Goal: Information Seeking & Learning: Get advice/opinions

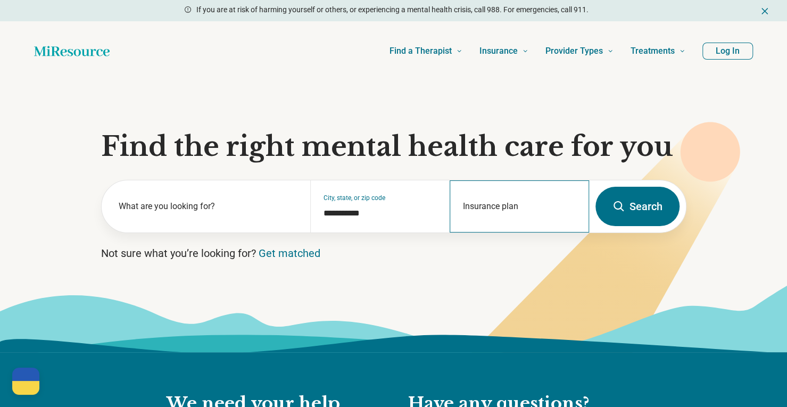
click at [501, 202] on div "Insurance plan" at bounding box center [518, 206] width 139 height 52
click at [500, 214] on input "Insurance plan" at bounding box center [519, 213] width 113 height 13
click at [299, 156] on h1 "Find the right mental health care for you" at bounding box center [393, 147] width 585 height 32
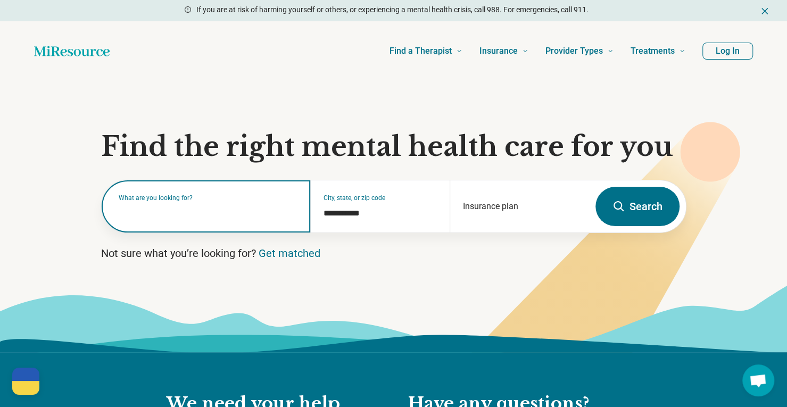
click at [242, 215] on input "text" at bounding box center [208, 211] width 179 height 13
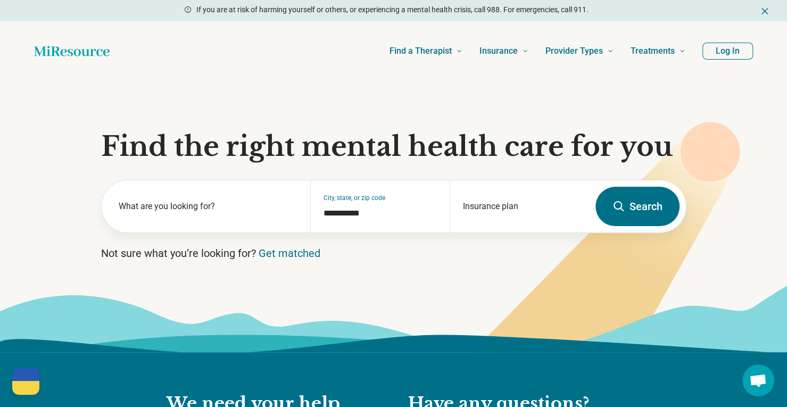
click at [264, 165] on section "**********" at bounding box center [393, 216] width 787 height 271
click at [625, 197] on button "Search" at bounding box center [637, 206] width 84 height 39
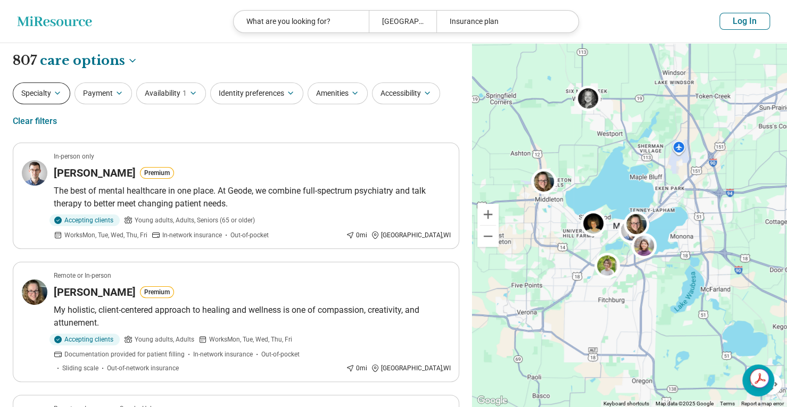
click at [47, 92] on button "Specialty" at bounding box center [41, 93] width 57 height 22
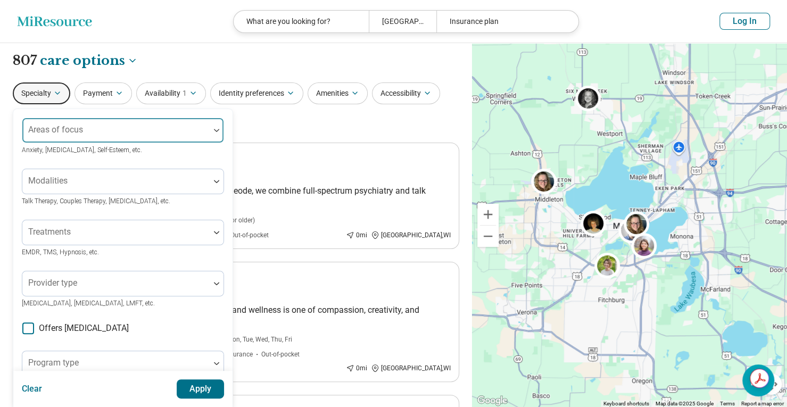
click at [128, 129] on div at bounding box center [116, 134] width 179 height 15
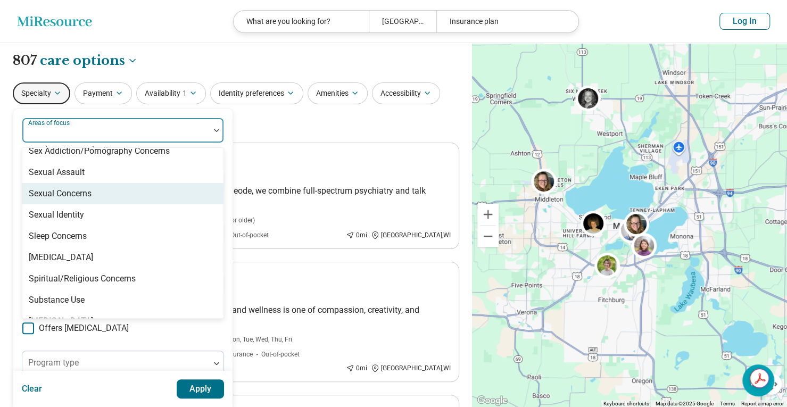
scroll to position [1987, 0]
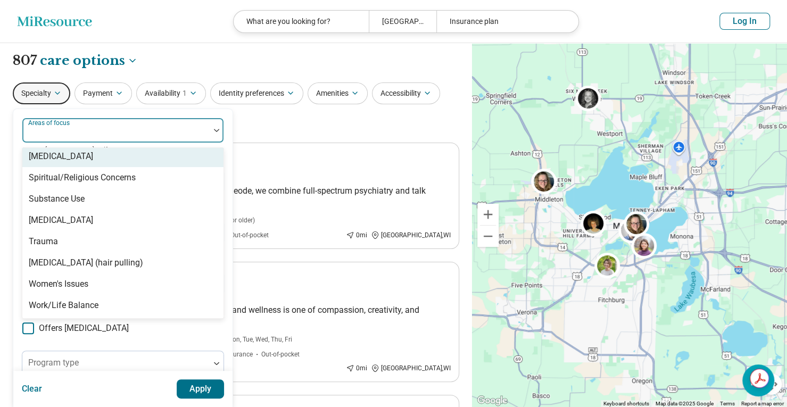
click at [285, 131] on div "Specialty 100 results available. Use Up and Down to choose options, press Enter…" at bounding box center [236, 108] width 446 height 52
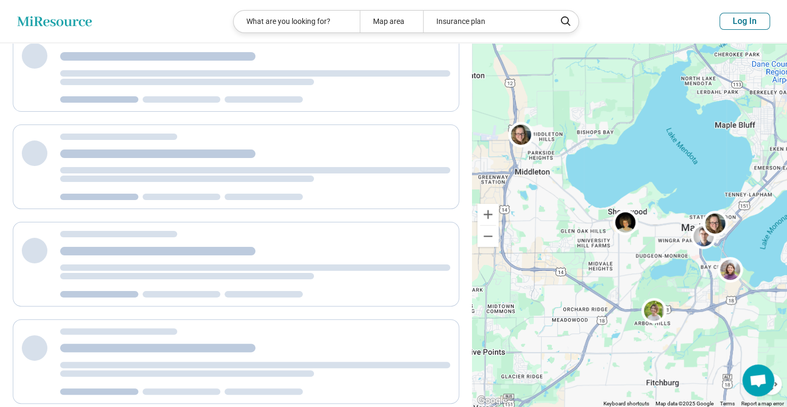
scroll to position [40, 0]
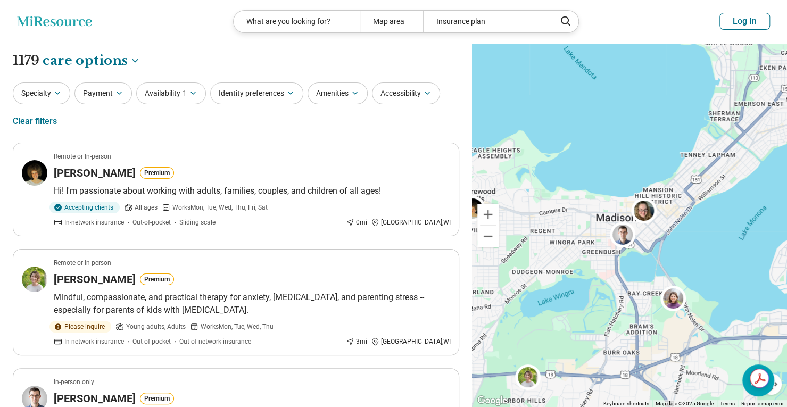
drag, startPoint x: 726, startPoint y: 244, endPoint x: 510, endPoint y: 232, distance: 216.3
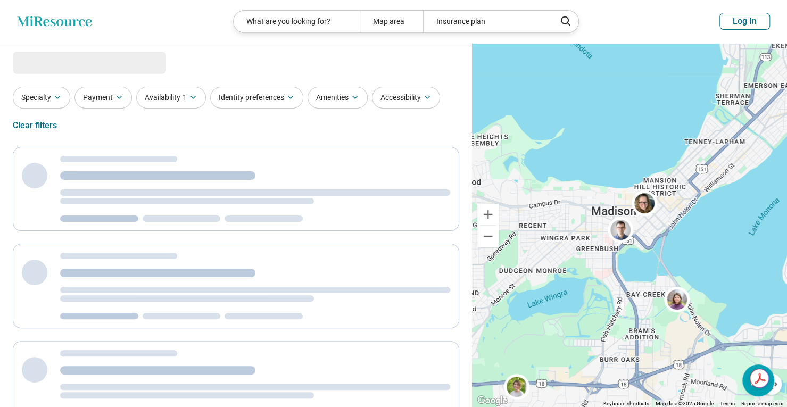
select select "***"
